Goal: Task Accomplishment & Management: Manage account settings

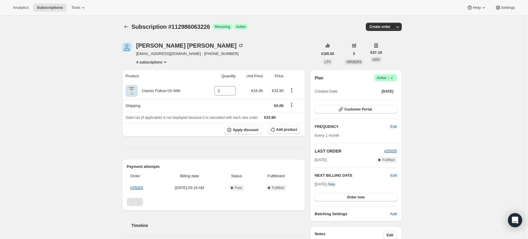
click at [158, 63] on button "4 subscriptions" at bounding box center [152, 62] width 32 height 6
click at [493, 116] on div "Subscription #112986063226. This page is ready Subscription #112986063226 Succe…" at bounding box center [261, 224] width 523 height 416
click at [393, 76] on icon at bounding box center [392, 78] width 6 height 6
click at [389, 101] on span "Cancel subscription" at bounding box center [387, 99] width 33 height 4
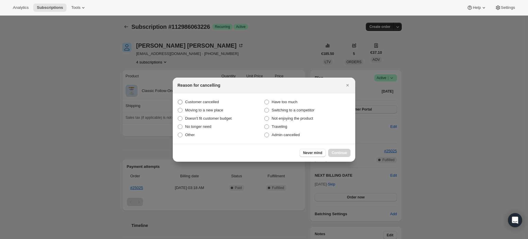
click at [201, 100] on span "Customer cancelled" at bounding box center [202, 102] width 34 height 4
click at [178, 100] on input "Customer cancelled" at bounding box center [178, 100] width 0 height 0
radio input "true"
click at [345, 154] on span "Continue" at bounding box center [339, 153] width 15 height 5
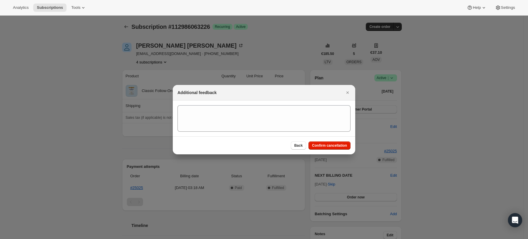
click at [319, 140] on div "Back Confirm cancellation" at bounding box center [264, 146] width 182 height 18
click at [319, 144] on span "Confirm cancellation" at bounding box center [329, 145] width 35 height 5
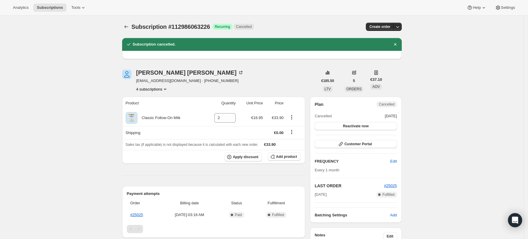
click at [154, 89] on button "4 subscriptions" at bounding box center [152, 89] width 32 height 6
click at [154, 102] on span "111673606522" at bounding box center [146, 100] width 26 height 4
click at [147, 90] on button "4 subscriptions" at bounding box center [152, 89] width 32 height 6
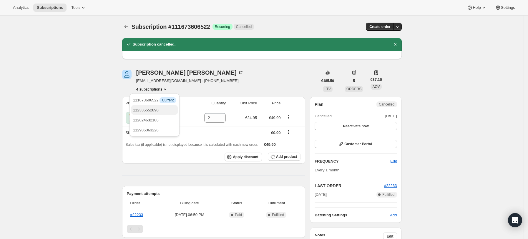
click at [149, 110] on span "112335552890" at bounding box center [146, 110] width 26 height 4
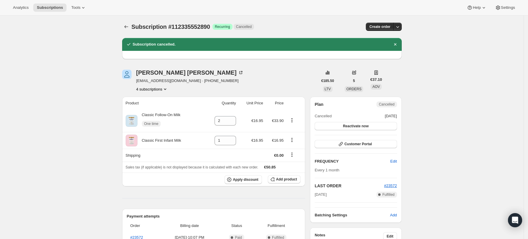
click at [148, 89] on button "4 subscriptions" at bounding box center [152, 89] width 32 height 6
click at [152, 119] on span "112624632186" at bounding box center [146, 120] width 26 height 4
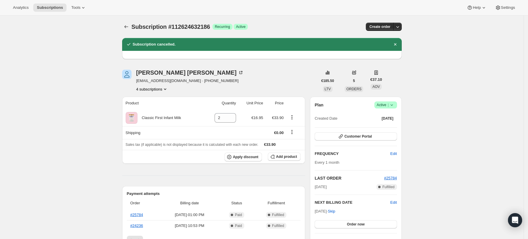
click at [397, 102] on span "Success Active |" at bounding box center [385, 105] width 23 height 7
click at [382, 127] on span "Cancel subscription" at bounding box center [387, 126] width 33 height 4
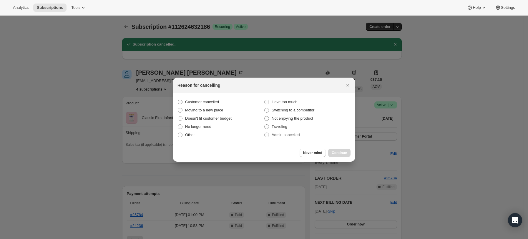
click at [197, 103] on span "Customer cancelled" at bounding box center [202, 102] width 34 height 4
click at [178, 100] on input "Customer cancelled" at bounding box center [178, 100] width 0 height 0
radio input "true"
click at [342, 152] on span "Continue" at bounding box center [339, 153] width 15 height 5
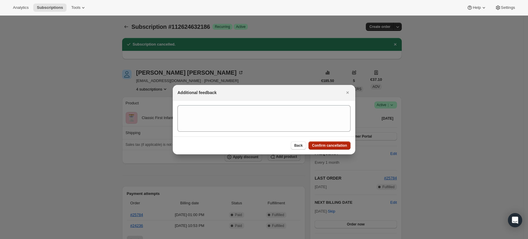
click at [335, 146] on span "Confirm cancellation" at bounding box center [329, 145] width 35 height 5
